Goal: Find contact information: Find contact information

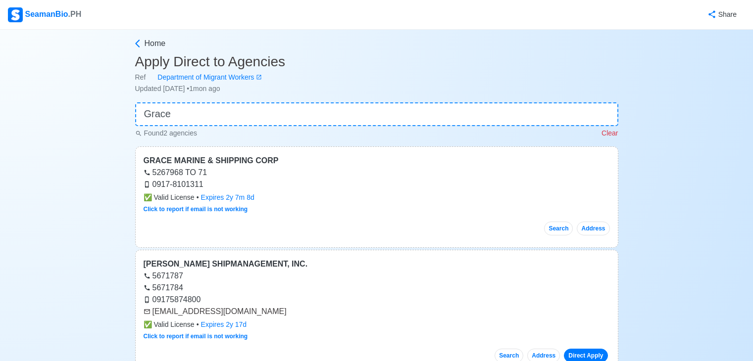
scroll to position [42, 0]
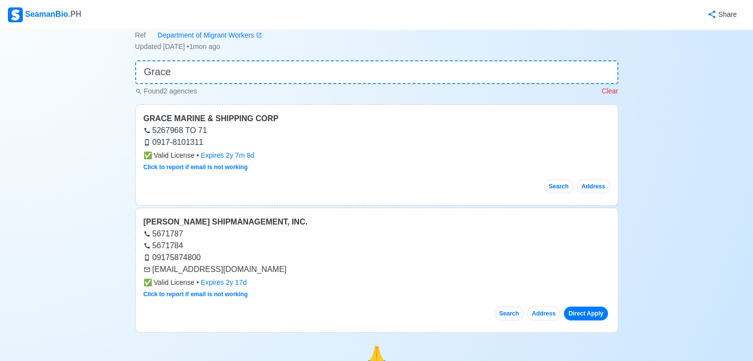
click at [576, 72] on input "Grace" at bounding box center [376, 72] width 483 height 24
drag, startPoint x: 153, startPoint y: 118, endPoint x: 316, endPoint y: 149, distance: 166.2
click at [350, 153] on div "✅ Valid License • Expires 2y 7m 8d" at bounding box center [377, 155] width 466 height 10
drag, startPoint x: 141, startPoint y: 118, endPoint x: 266, endPoint y: 122, distance: 125.3
click at [266, 122] on div "GRACE MARINE & SHIPPING CORP 5267968 TO 71 0917-8101311 ✅ Valid License • Expir…" at bounding box center [376, 154] width 483 height 101
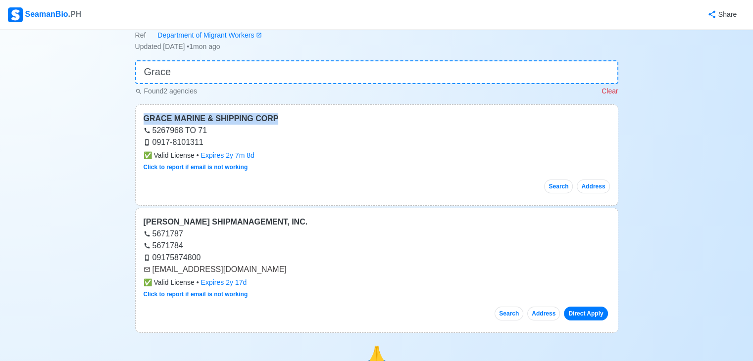
copy div "GRACE MARINE & SHIPPING CORP"
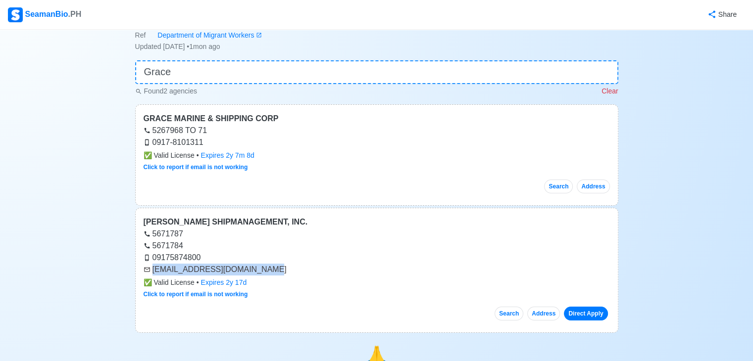
drag, startPoint x: 154, startPoint y: 270, endPoint x: 257, endPoint y: 270, distance: 103.4
click at [257, 270] on div "[EMAIL_ADDRESS][DOMAIN_NAME]" at bounding box center [377, 270] width 466 height 12
copy div "[EMAIL_ADDRESS][DOMAIN_NAME]"
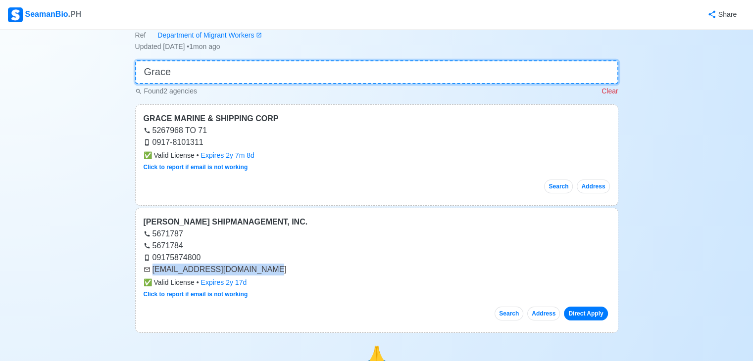
click at [251, 80] on input "Grace" at bounding box center [376, 72] width 483 height 24
click at [251, 81] on input "Grace" at bounding box center [376, 72] width 483 height 24
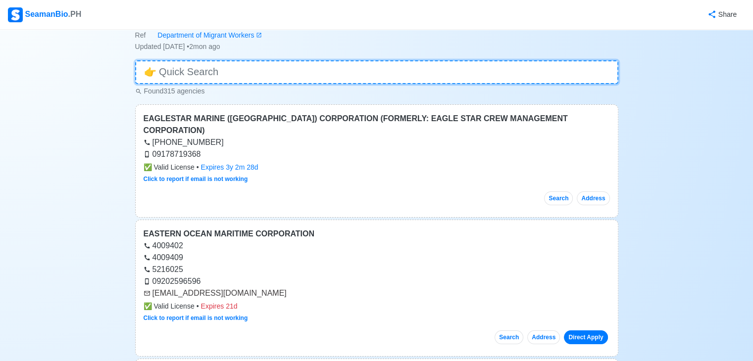
click at [240, 73] on input at bounding box center [376, 72] width 483 height 24
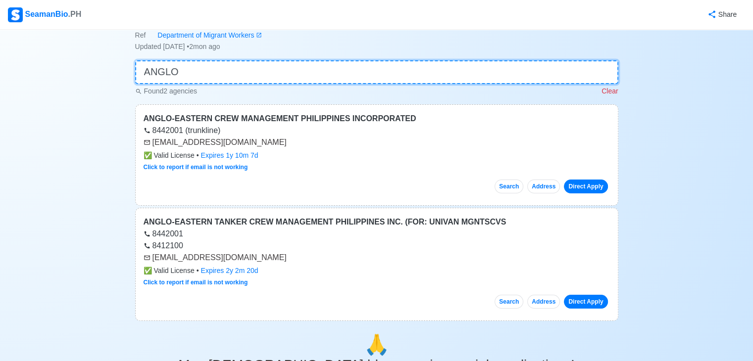
type input "ANGLO"
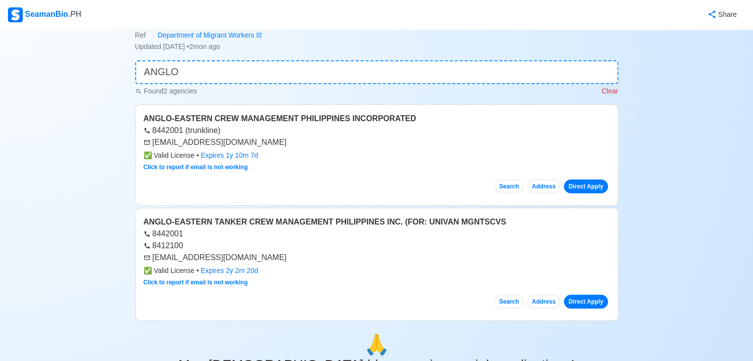
drag, startPoint x: 152, startPoint y: 256, endPoint x: 276, endPoint y: 260, distance: 123.8
click at [276, 260] on div "[EMAIL_ADDRESS][DOMAIN_NAME]" at bounding box center [377, 258] width 466 height 12
copy div "[EMAIL_ADDRESS][DOMAIN_NAME]"
click at [153, 143] on div "[EMAIL_ADDRESS][DOMAIN_NAME]" at bounding box center [377, 143] width 466 height 12
drag, startPoint x: 153, startPoint y: 143, endPoint x: 273, endPoint y: 147, distance: 119.8
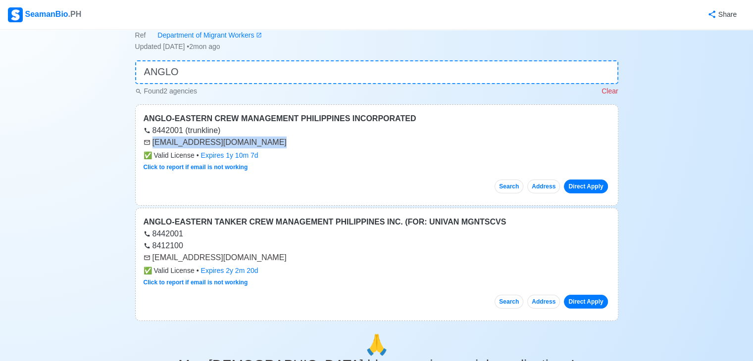
click at [273, 147] on div "[EMAIL_ADDRESS][DOMAIN_NAME]" at bounding box center [377, 143] width 466 height 12
copy div "[EMAIL_ADDRESS][DOMAIN_NAME]"
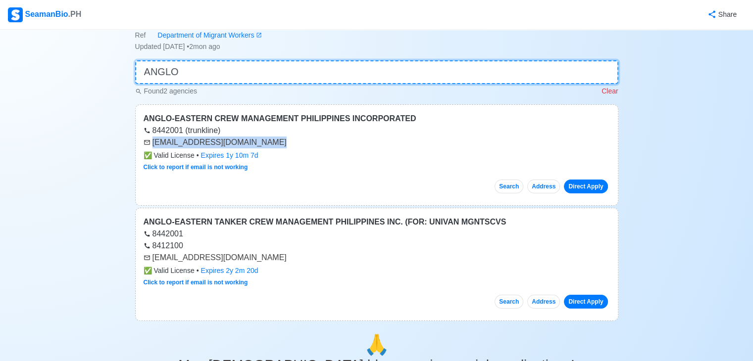
click at [210, 73] on input "ANGLO" at bounding box center [376, 72] width 483 height 24
click at [210, 72] on input "ANGLO" at bounding box center [376, 72] width 483 height 24
click at [210, 69] on input "ANGLO" at bounding box center [376, 72] width 483 height 24
click at [211, 75] on input "ANGLO" at bounding box center [376, 72] width 483 height 24
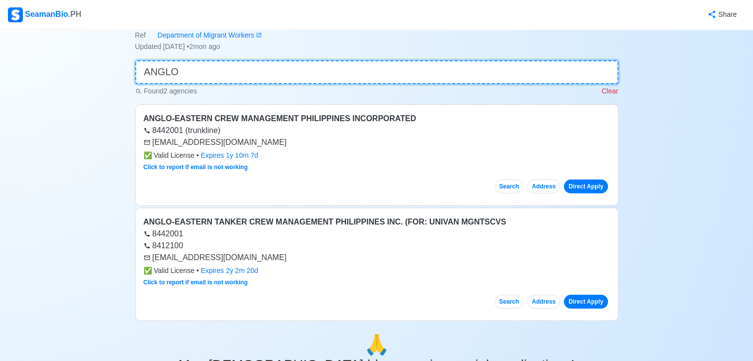
click at [211, 75] on input "ANGLO" at bounding box center [376, 72] width 483 height 24
click at [211, 74] on input "ANGLO" at bounding box center [376, 72] width 483 height 24
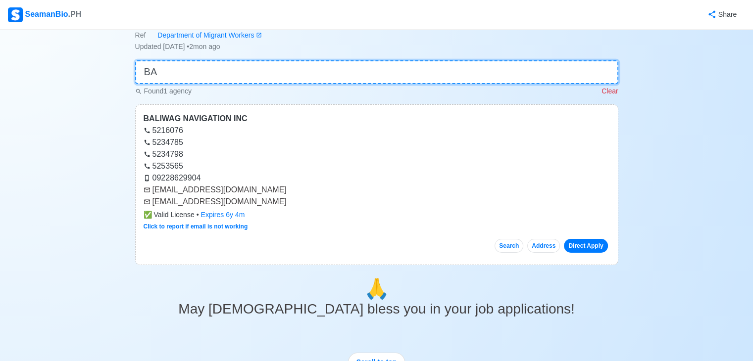
type input "B"
click at [339, 80] on input at bounding box center [376, 72] width 483 height 24
click at [340, 80] on input at bounding box center [376, 72] width 483 height 24
click at [341, 79] on input at bounding box center [376, 72] width 483 height 24
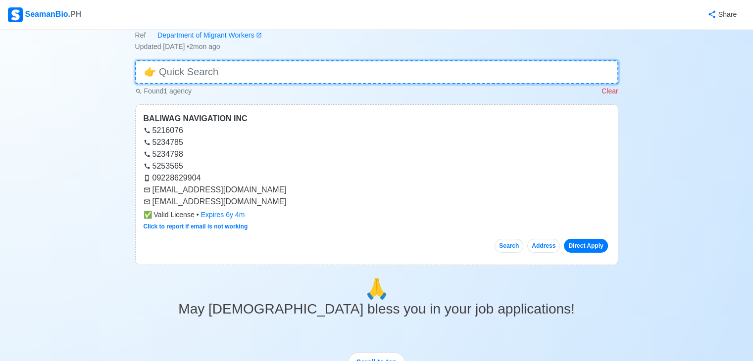
click at [343, 76] on input at bounding box center [376, 72] width 483 height 24
click at [343, 73] on input at bounding box center [376, 72] width 483 height 24
click at [342, 70] on input at bounding box center [376, 72] width 483 height 24
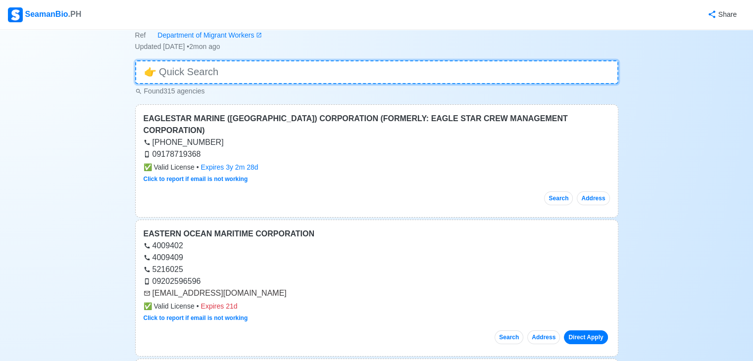
click at [342, 69] on input at bounding box center [376, 72] width 483 height 24
click at [342, 68] on input at bounding box center [376, 72] width 483 height 24
click at [343, 68] on input at bounding box center [376, 72] width 483 height 24
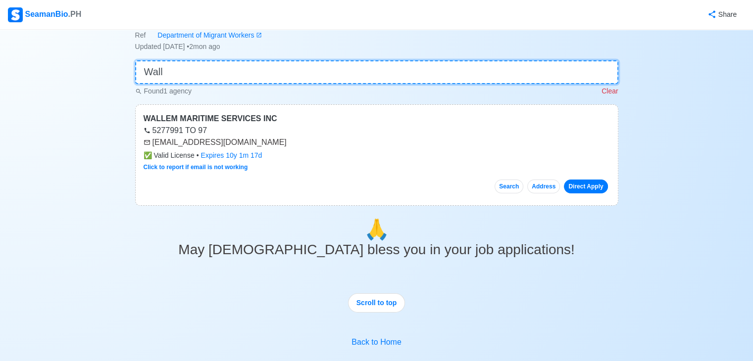
type input "Wall"
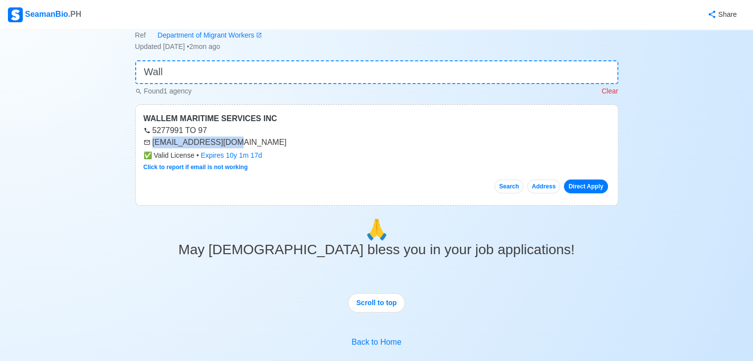
drag, startPoint x: 152, startPoint y: 143, endPoint x: 230, endPoint y: 143, distance: 77.7
click at [230, 143] on div "[EMAIL_ADDRESS][DOMAIN_NAME]" at bounding box center [377, 143] width 466 height 12
copy div "[EMAIL_ADDRESS][DOMAIN_NAME]"
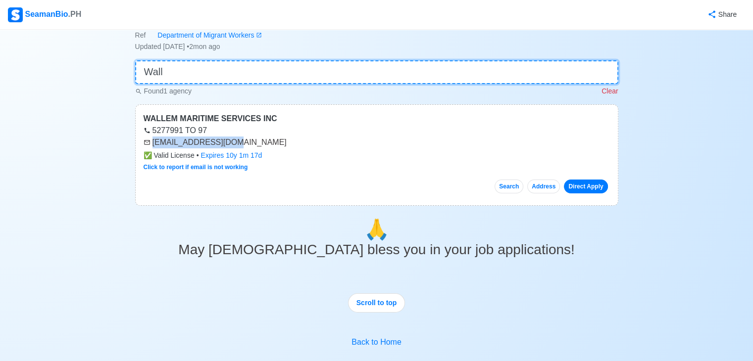
click at [359, 77] on input "Wall" at bounding box center [376, 72] width 483 height 24
click at [359, 76] on input "Wall" at bounding box center [376, 72] width 483 height 24
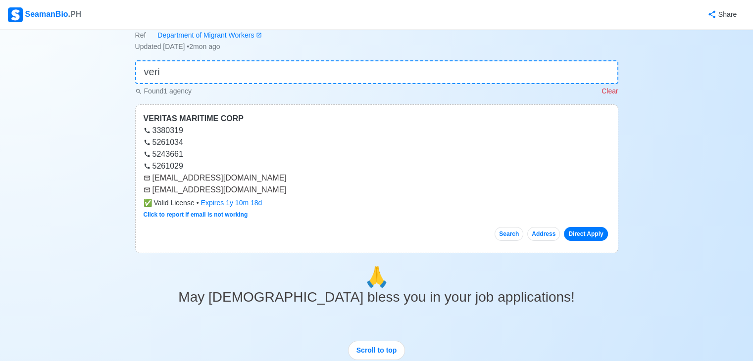
click at [362, 88] on div "Found 1 agency Clear" at bounding box center [376, 90] width 483 height 12
drag, startPoint x: 154, startPoint y: 178, endPoint x: 163, endPoint y: 178, distance: 9.4
click at [163, 178] on div "[EMAIL_ADDRESS][DOMAIN_NAME]" at bounding box center [377, 178] width 466 height 12
click at [279, 165] on div "5261029" at bounding box center [377, 166] width 466 height 12
drag, startPoint x: 153, startPoint y: 190, endPoint x: 245, endPoint y: 192, distance: 92.1
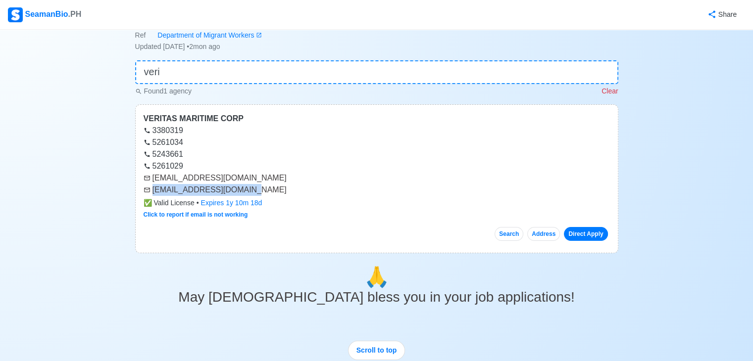
click at [245, 192] on div "[EMAIL_ADDRESS][DOMAIN_NAME]" at bounding box center [377, 190] width 466 height 12
click at [249, 198] on div "Expires 1y 10m 18d" at bounding box center [231, 203] width 61 height 10
click at [177, 184] on div "[EMAIL_ADDRESS][DOMAIN_NAME]" at bounding box center [377, 190] width 466 height 12
drag, startPoint x: 154, startPoint y: 190, endPoint x: 160, endPoint y: 190, distance: 6.4
click at [158, 190] on div "[EMAIL_ADDRESS][DOMAIN_NAME]" at bounding box center [377, 190] width 466 height 12
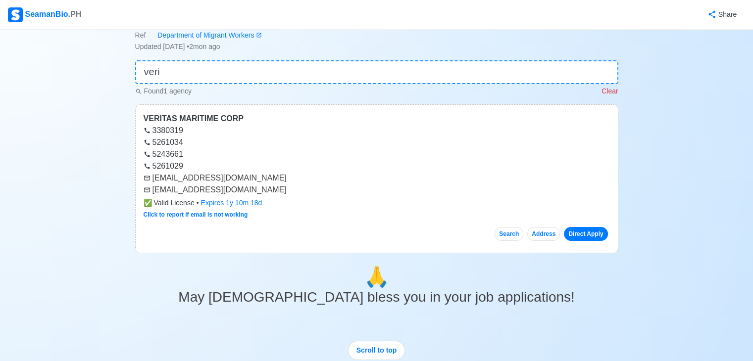
click at [159, 190] on div "[EMAIL_ADDRESS][DOMAIN_NAME]" at bounding box center [377, 190] width 466 height 12
drag, startPoint x: 160, startPoint y: 190, endPoint x: 240, endPoint y: 189, distance: 79.2
click at [240, 189] on div "[EMAIL_ADDRESS][DOMAIN_NAME]" at bounding box center [377, 190] width 466 height 12
click at [236, 183] on div "[EMAIL_ADDRESS][DOMAIN_NAME]" at bounding box center [377, 178] width 466 height 12
click at [302, 197] on div "VERITAS MARITIME CORP 3380319 5261034 5243661 5261029 [EMAIL_ADDRESS][DOMAIN_NA…" at bounding box center [376, 178] width 483 height 149
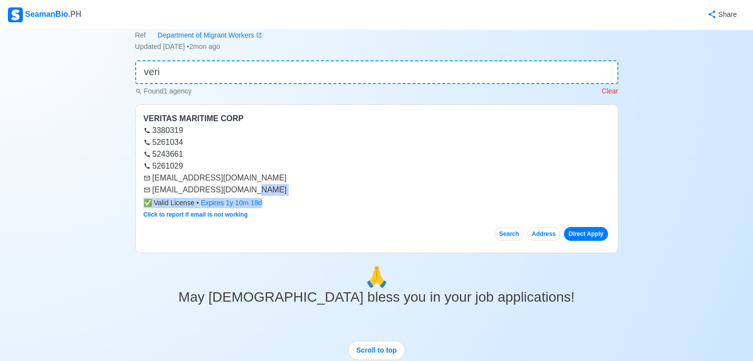
click at [265, 184] on div "[EMAIL_ADDRESS][DOMAIN_NAME]" at bounding box center [377, 190] width 466 height 12
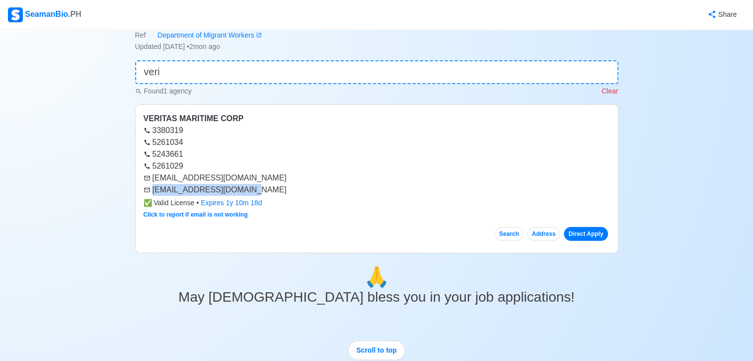
drag, startPoint x: 170, startPoint y: 190, endPoint x: 245, endPoint y: 191, distance: 75.7
click at [245, 191] on div "[EMAIL_ADDRESS][DOMAIN_NAME]" at bounding box center [377, 190] width 466 height 12
copy div "[EMAIL_ADDRESS][DOMAIN_NAME]"
click at [267, 167] on div "5261029" at bounding box center [377, 166] width 466 height 12
drag, startPoint x: 152, startPoint y: 177, endPoint x: 247, endPoint y: 177, distance: 95.5
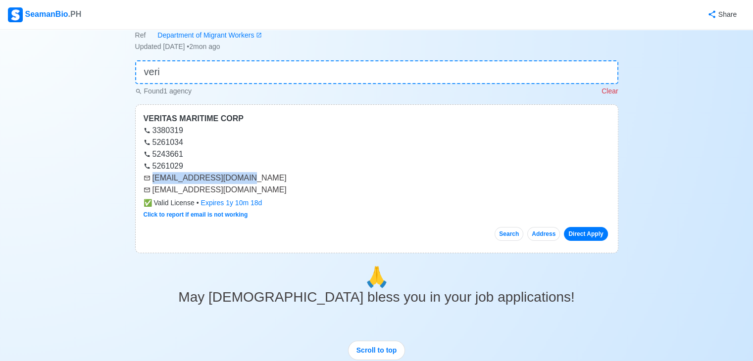
click at [247, 177] on div "[EMAIL_ADDRESS][DOMAIN_NAME]" at bounding box center [377, 178] width 466 height 12
copy div "[EMAIL_ADDRESS][DOMAIN_NAME]"
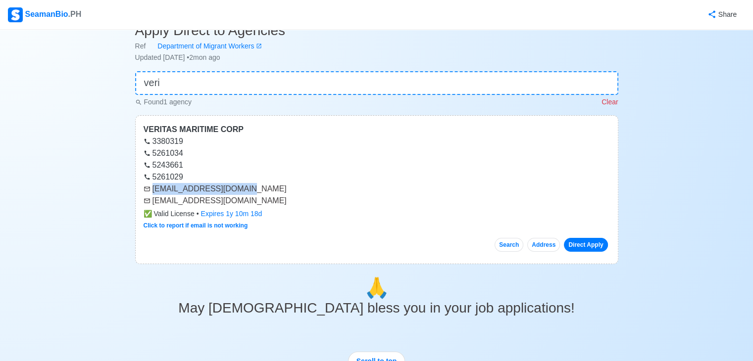
scroll to position [0, 0]
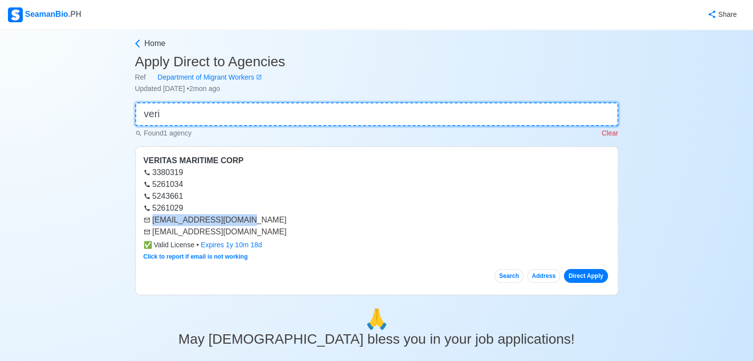
click at [430, 111] on input "veri" at bounding box center [376, 114] width 483 height 24
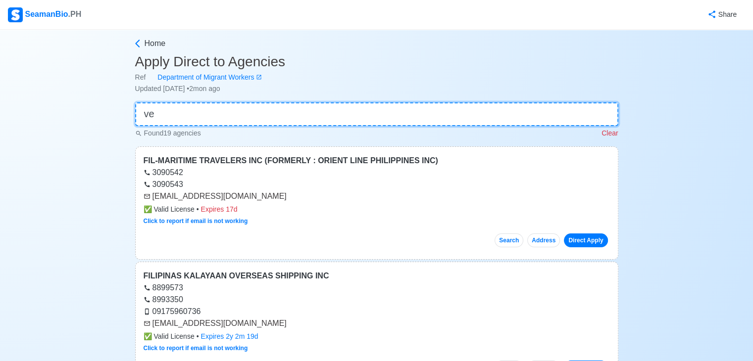
type input "v"
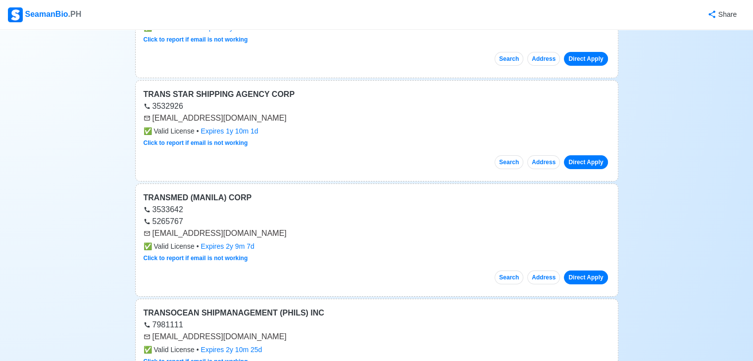
scroll to position [1035, 0]
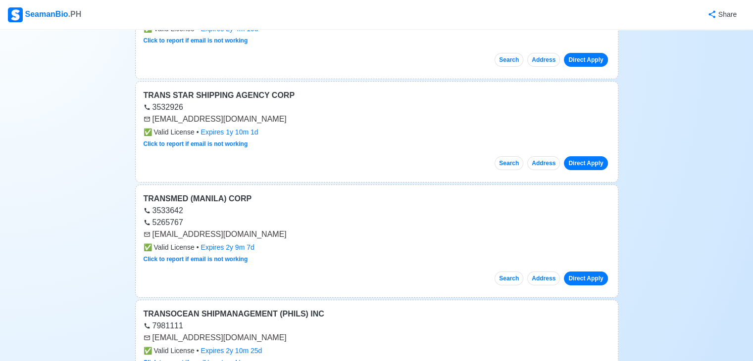
type input "trans"
drag, startPoint x: 152, startPoint y: 114, endPoint x: 244, endPoint y: 119, distance: 91.7
click at [244, 119] on div "[EMAIL_ADDRESS][DOMAIN_NAME]" at bounding box center [377, 119] width 466 height 12
copy div "[EMAIL_ADDRESS][DOMAIN_NAME]"
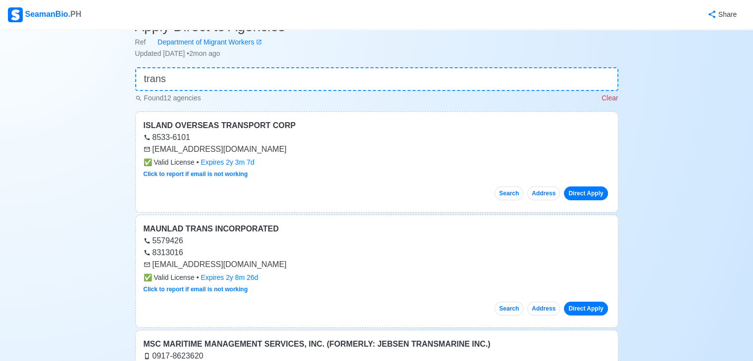
scroll to position [23, 0]
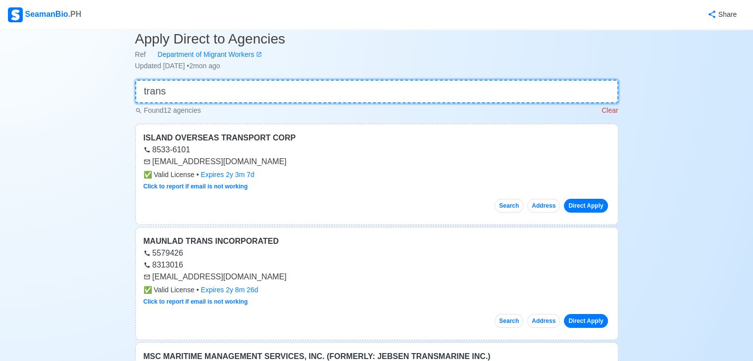
click at [340, 93] on input "trans" at bounding box center [376, 92] width 483 height 24
click at [342, 90] on input "trans" at bounding box center [376, 92] width 483 height 24
click at [342, 88] on input "trans" at bounding box center [376, 92] width 483 height 24
click at [344, 86] on input "trans" at bounding box center [376, 92] width 483 height 24
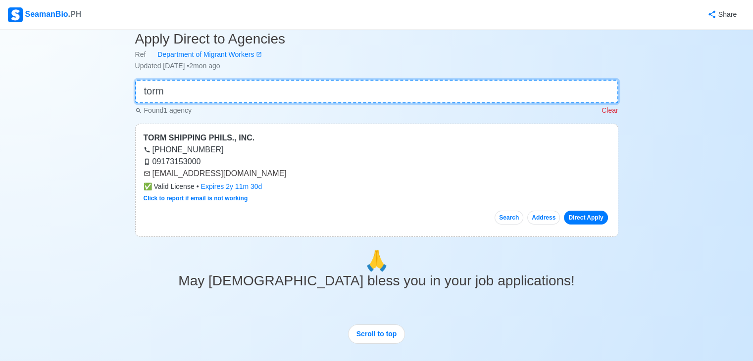
type input "torm"
drag, startPoint x: 152, startPoint y: 174, endPoint x: 243, endPoint y: 165, distance: 91.5
click at [249, 165] on div "TORM SHIPPING PHILS., INC. [PHONE_NUMBER] 09173153000 [EMAIL_ADDRESS][DOMAIN_NA…" at bounding box center [376, 180] width 483 height 113
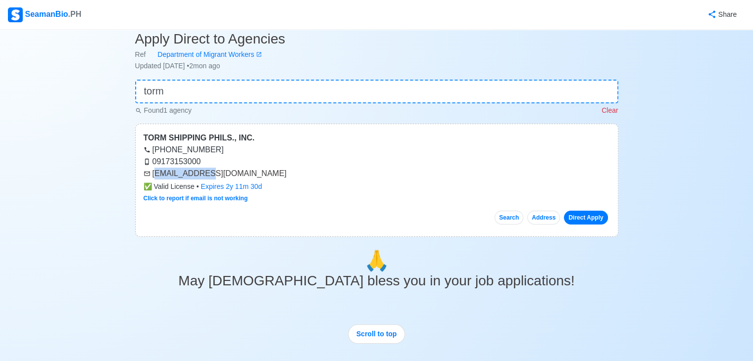
drag, startPoint x: 153, startPoint y: 175, endPoint x: 202, endPoint y: 173, distance: 48.5
click at [202, 173] on div "[EMAIL_ADDRESS][DOMAIN_NAME]" at bounding box center [377, 174] width 466 height 12
click at [153, 172] on div "[EMAIL_ADDRESS][DOMAIN_NAME]" at bounding box center [377, 174] width 466 height 12
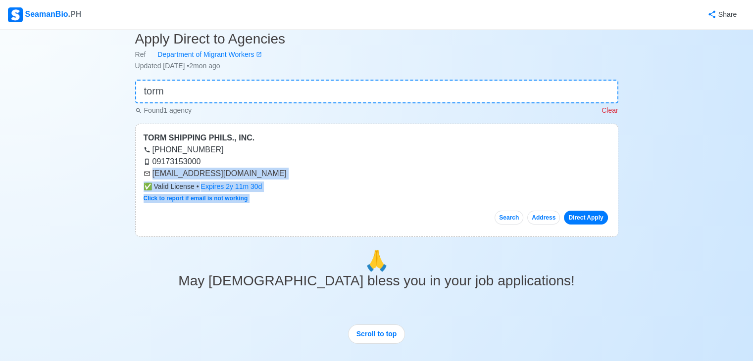
drag, startPoint x: 151, startPoint y: 174, endPoint x: 240, endPoint y: 240, distance: 110.4
click at [238, 243] on main "Home Apply Direct to Agencies Ref Department of Migrant Workers Updated [DATE] …" at bounding box center [377, 257] width 498 height 485
click at [262, 182] on div "✅ Valid License • Expires 2y 11m 30d" at bounding box center [377, 187] width 466 height 10
drag, startPoint x: 152, startPoint y: 173, endPoint x: 261, endPoint y: 165, distance: 109.7
click at [259, 171] on div "[EMAIL_ADDRESS][DOMAIN_NAME]" at bounding box center [377, 174] width 466 height 12
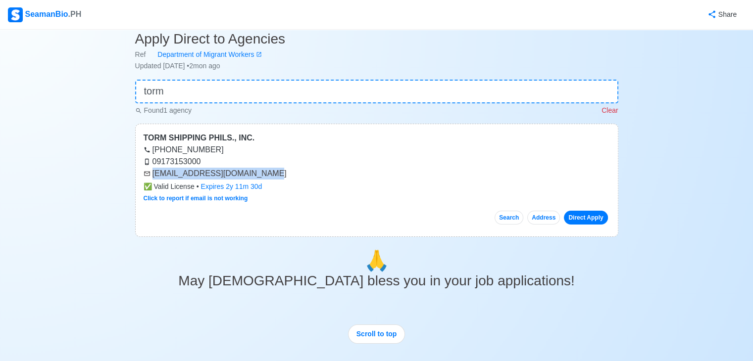
copy div "[EMAIL_ADDRESS][DOMAIN_NAME]"
click at [233, 87] on input "torm" at bounding box center [376, 92] width 483 height 24
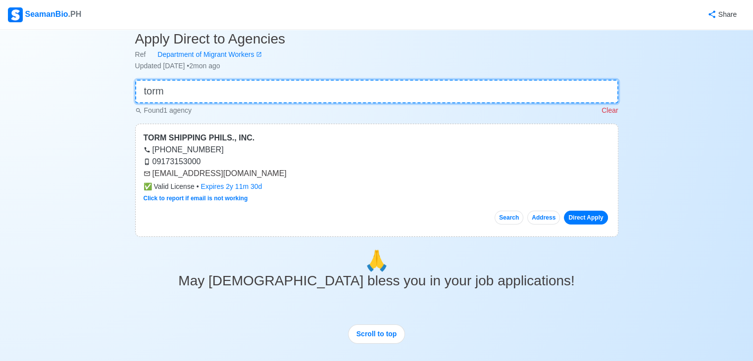
click at [233, 86] on input "torm" at bounding box center [376, 92] width 483 height 24
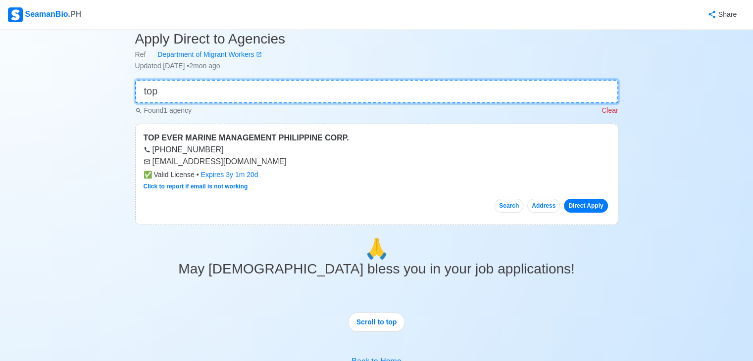
type input "top"
drag, startPoint x: 152, startPoint y: 163, endPoint x: 267, endPoint y: 160, distance: 114.8
click at [267, 160] on div "[EMAIL_ADDRESS][DOMAIN_NAME]" at bounding box center [377, 162] width 466 height 12
copy div "[EMAIL_ADDRESS][DOMAIN_NAME]"
click at [264, 101] on input "top" at bounding box center [376, 92] width 483 height 24
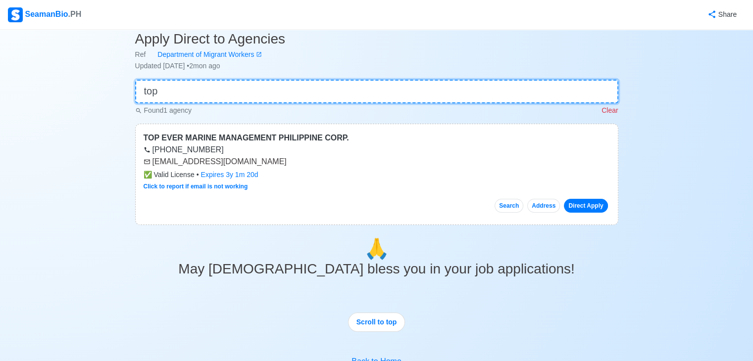
click at [264, 101] on input "top" at bounding box center [376, 92] width 483 height 24
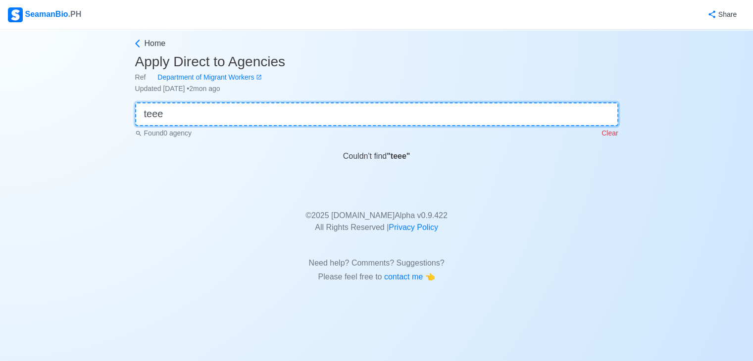
scroll to position [0, 0]
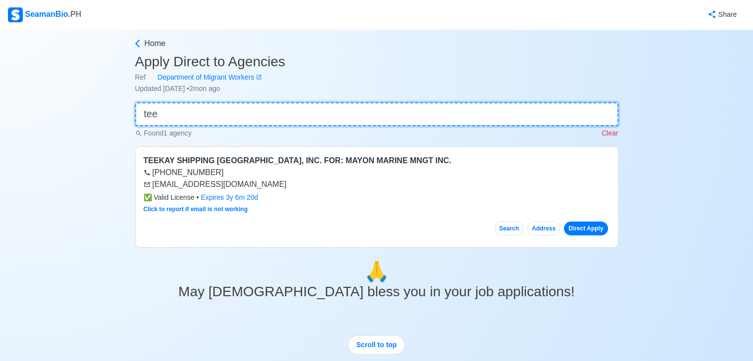
type input "tee"
drag, startPoint x: 153, startPoint y: 184, endPoint x: 244, endPoint y: 187, distance: 91.1
click at [244, 187] on div "[EMAIL_ADDRESS][DOMAIN_NAME]" at bounding box center [377, 185] width 466 height 12
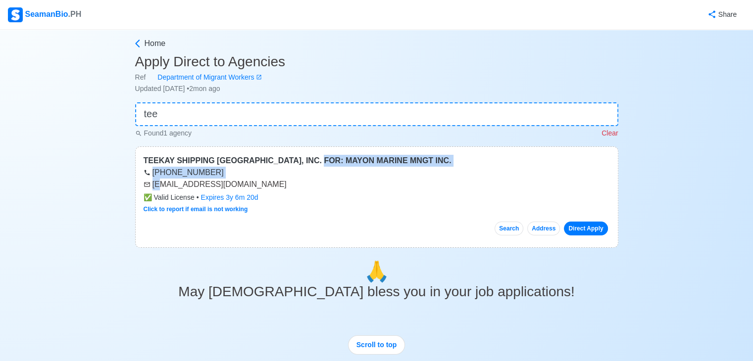
drag, startPoint x: 304, startPoint y: 149, endPoint x: 157, endPoint y: 185, distance: 151.1
click at [157, 185] on div "TEEKAY SHIPPING [GEOGRAPHIC_DATA], INC. FOR: MAYON MARINE MNGT INC. [PHONE_NUMB…" at bounding box center [376, 196] width 483 height 101
drag, startPoint x: 258, startPoint y: 170, endPoint x: 166, endPoint y: 171, distance: 91.5
click at [258, 170] on div "[PHONE_NUMBER]" at bounding box center [377, 173] width 466 height 12
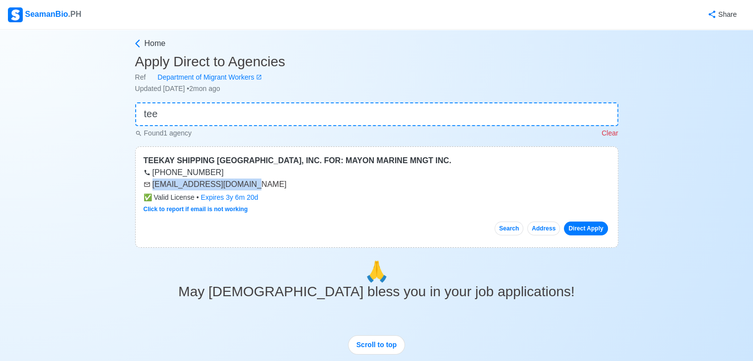
drag, startPoint x: 152, startPoint y: 186, endPoint x: 245, endPoint y: 188, distance: 93.5
click at [245, 188] on div "[EMAIL_ADDRESS][DOMAIN_NAME]" at bounding box center [377, 185] width 466 height 12
click at [223, 115] on input "tee" at bounding box center [376, 114] width 483 height 24
click at [224, 113] on input "tee" at bounding box center [376, 114] width 483 height 24
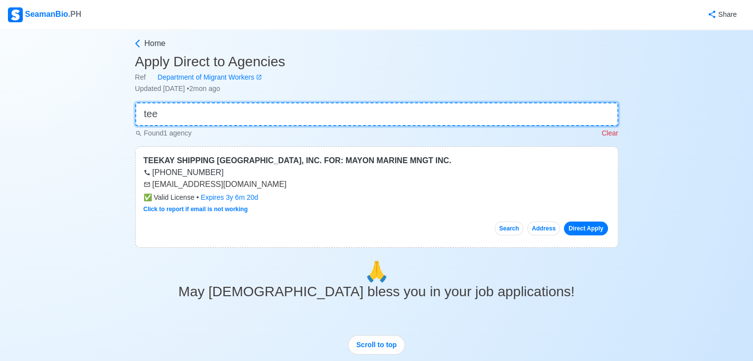
click at [225, 113] on input "tee" at bounding box center [376, 114] width 483 height 24
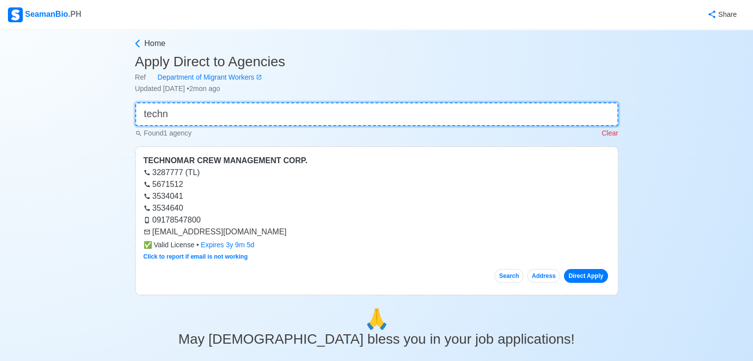
type input "techn"
drag, startPoint x: 152, startPoint y: 230, endPoint x: 286, endPoint y: 236, distance: 133.3
click at [286, 236] on div "[EMAIL_ADDRESS][DOMAIN_NAME]" at bounding box center [377, 232] width 466 height 12
click at [274, 109] on input "techn" at bounding box center [376, 114] width 483 height 24
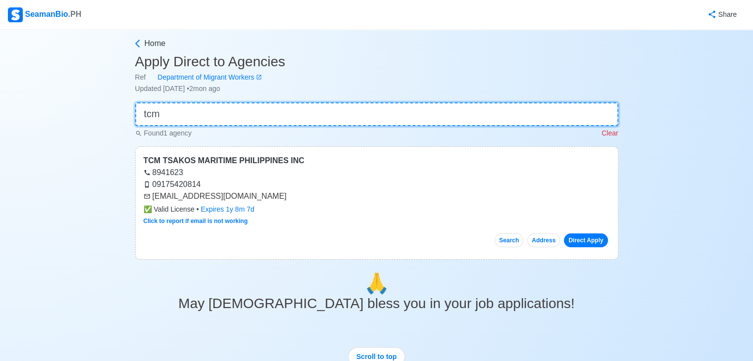
type input "tcm"
drag, startPoint x: 152, startPoint y: 197, endPoint x: 229, endPoint y: 197, distance: 76.7
click at [226, 196] on div "[EMAIL_ADDRESS][DOMAIN_NAME]" at bounding box center [377, 197] width 466 height 12
click at [208, 123] on input "tcm" at bounding box center [376, 114] width 483 height 24
click at [210, 121] on input "tcm" at bounding box center [376, 114] width 483 height 24
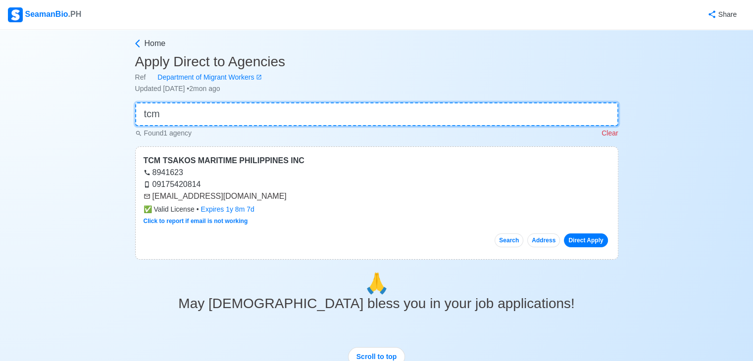
click at [210, 121] on input "tcm" at bounding box center [376, 114] width 483 height 24
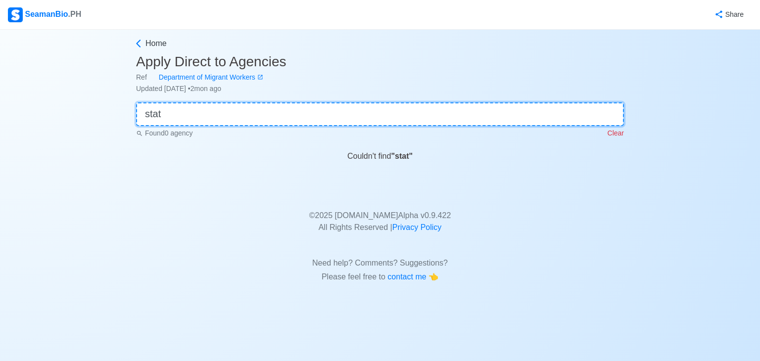
type input "sta"
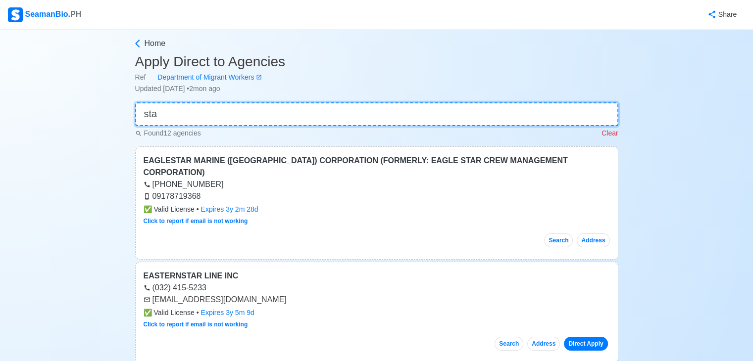
click at [215, 122] on input "sta" at bounding box center [376, 114] width 483 height 24
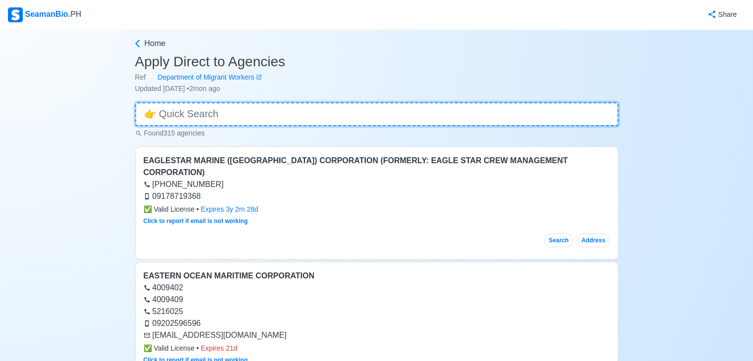
type input "a"
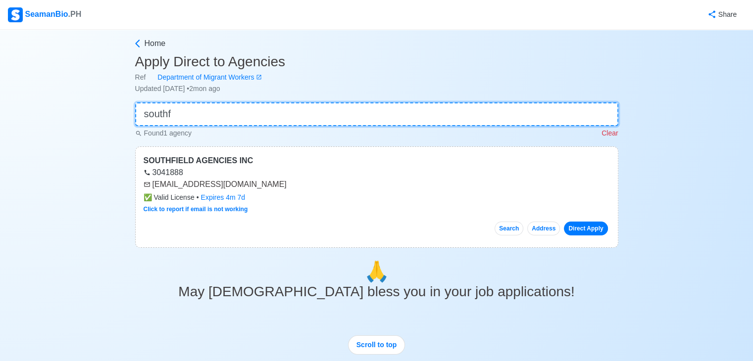
type input "southf"
drag, startPoint x: 153, startPoint y: 185, endPoint x: 263, endPoint y: 188, distance: 110.4
click at [263, 189] on div "[EMAIL_ADDRESS][DOMAIN_NAME]" at bounding box center [377, 185] width 466 height 12
click at [260, 117] on input "southf" at bounding box center [376, 114] width 483 height 24
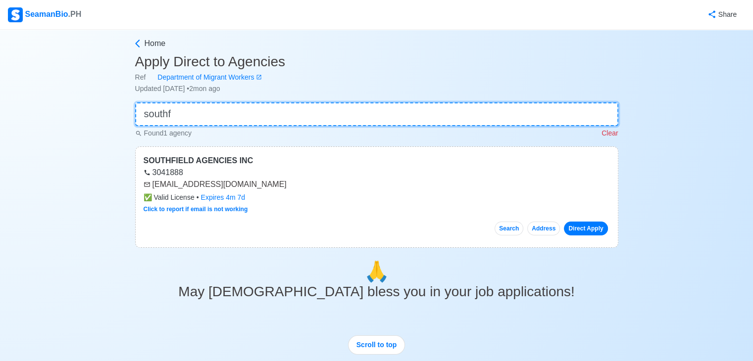
click at [260, 117] on input "southf" at bounding box center [376, 114] width 483 height 24
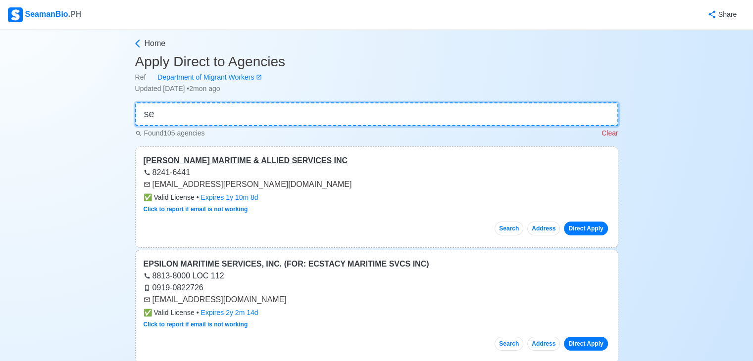
type input "s"
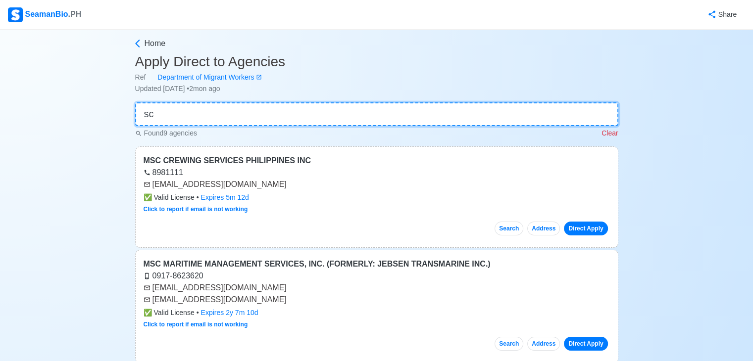
type input "s"
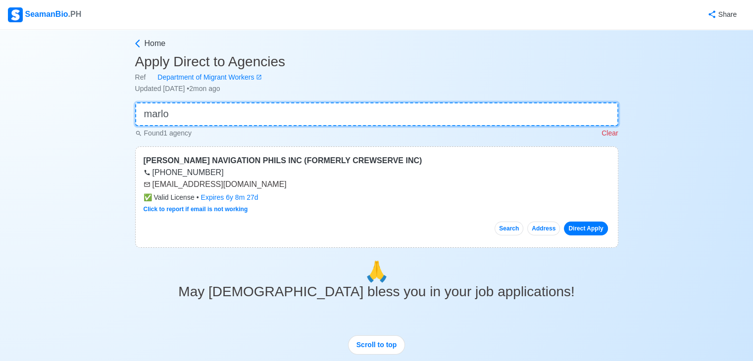
type input "marlo"
drag, startPoint x: 152, startPoint y: 186, endPoint x: 288, endPoint y: 181, distance: 135.2
click at [288, 181] on div "[EMAIL_ADDRESS][DOMAIN_NAME]" at bounding box center [377, 185] width 466 height 12
click at [270, 115] on input "marlo" at bounding box center [376, 114] width 483 height 24
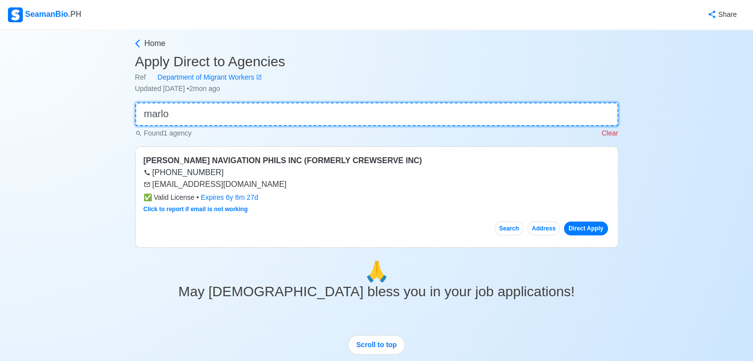
click at [270, 114] on input "marlo" at bounding box center [376, 114] width 483 height 24
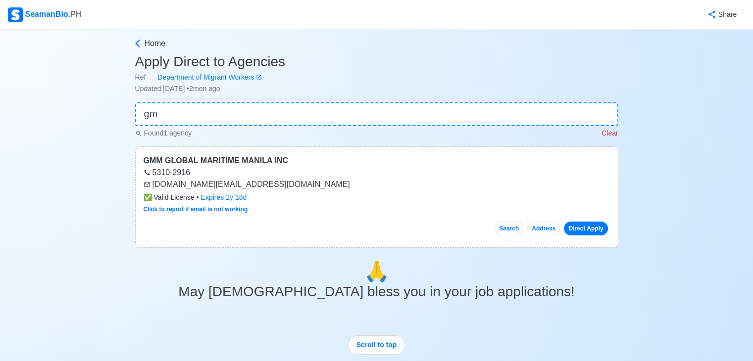
type input "g"
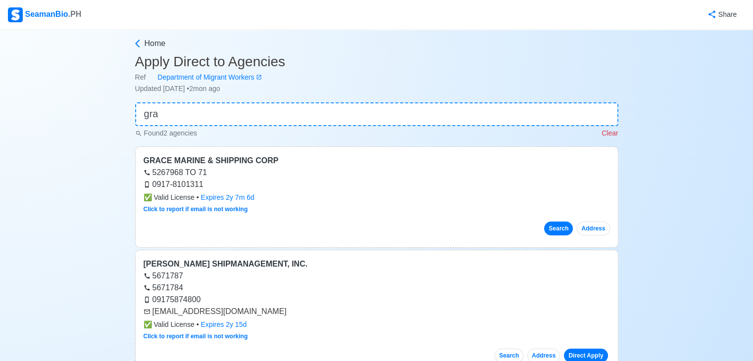
type input "gra"
click at [564, 231] on button "Search" at bounding box center [558, 229] width 29 height 14
